Goal: Task Accomplishment & Management: Use online tool/utility

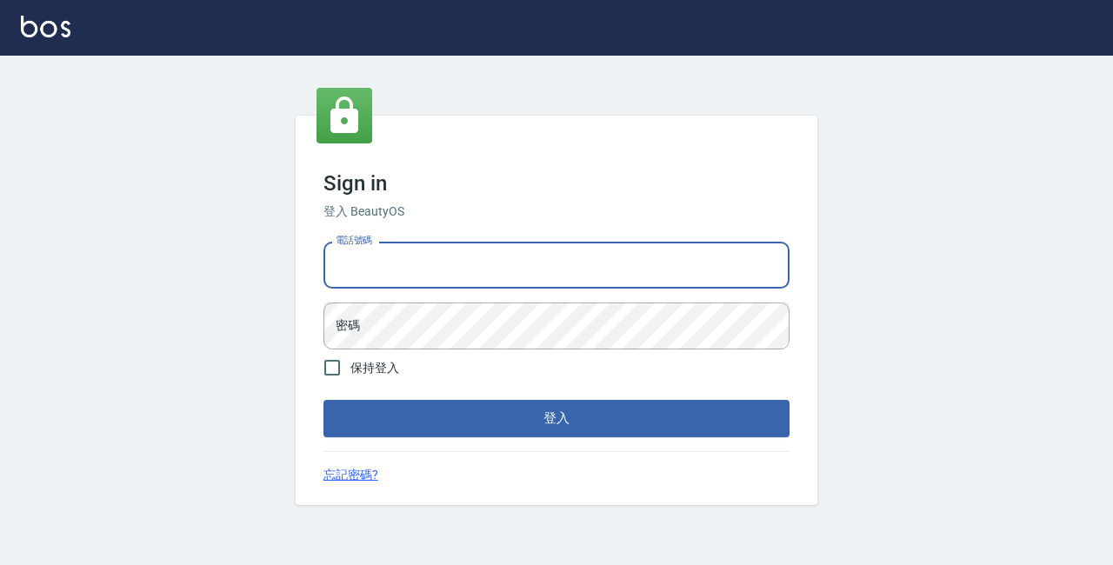
click at [469, 271] on input "電話號碼" at bounding box center [556, 265] width 466 height 47
type input "89729295"
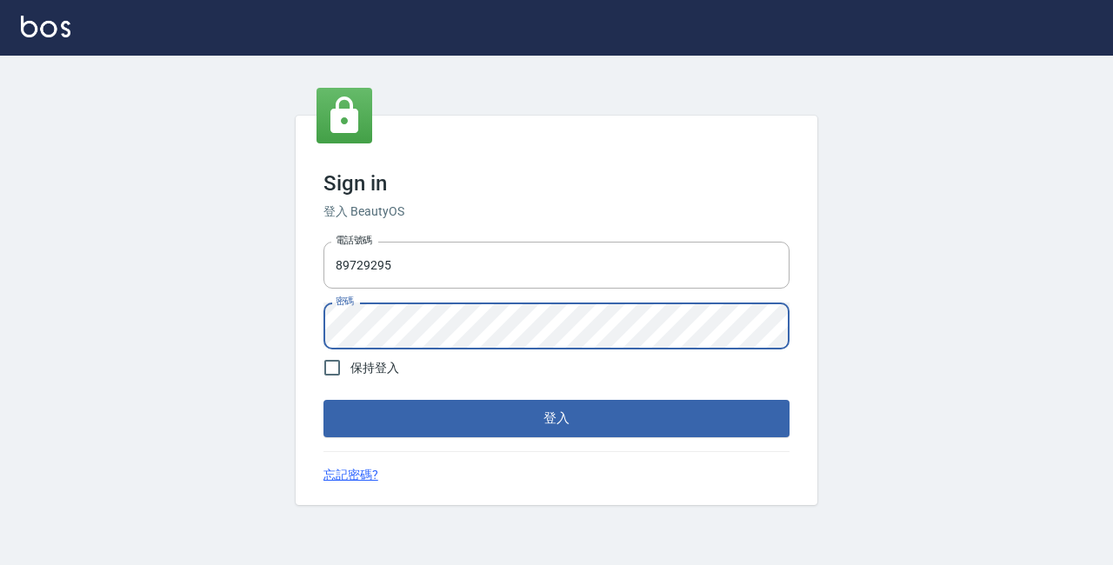
click at [518, 427] on button "登入" at bounding box center [556, 418] width 466 height 37
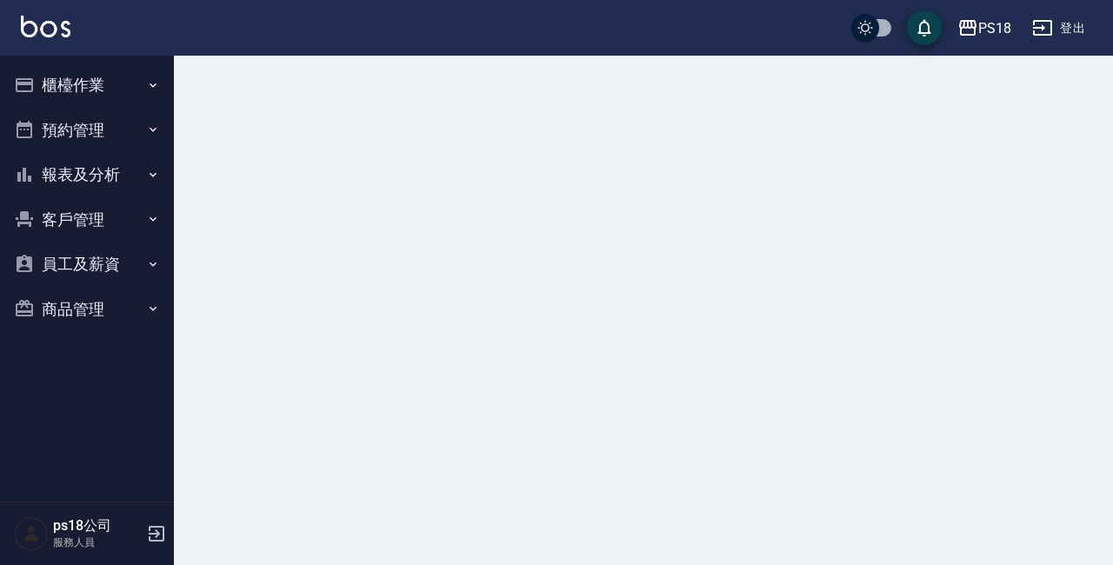
click at [67, 84] on button "櫃檯作業" at bounding box center [87, 85] width 160 height 45
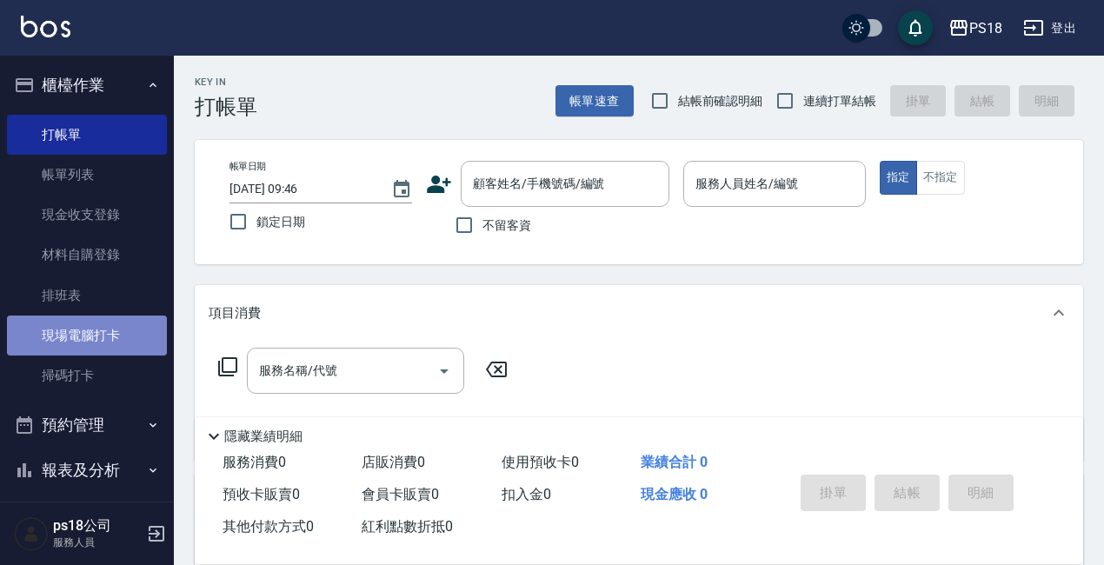
click at [106, 329] on link "現場電腦打卡" at bounding box center [87, 336] width 160 height 40
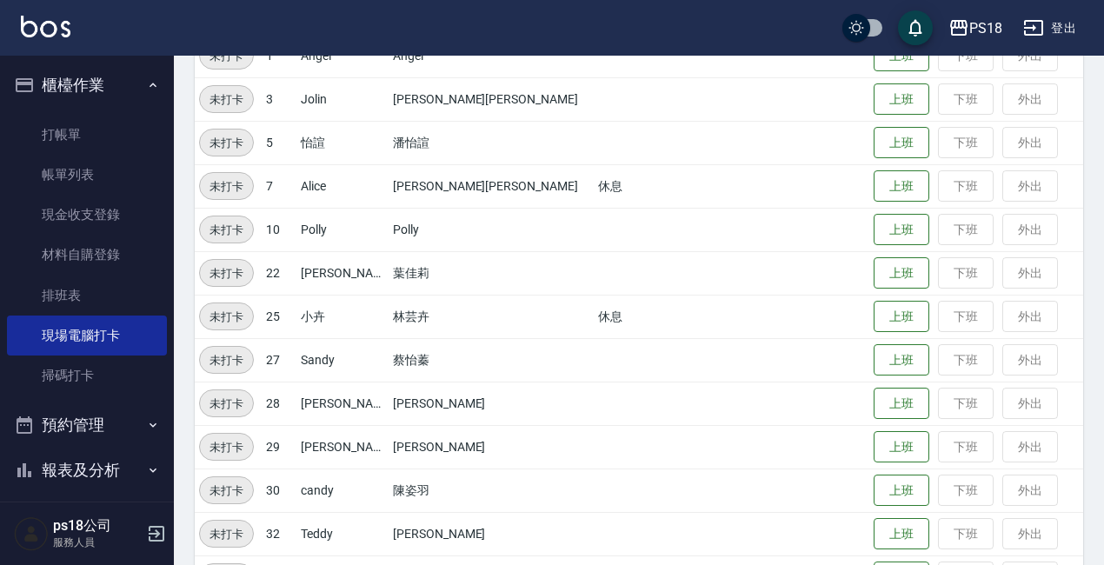
scroll to position [261, 0]
